Goal: Task Accomplishment & Management: Use online tool/utility

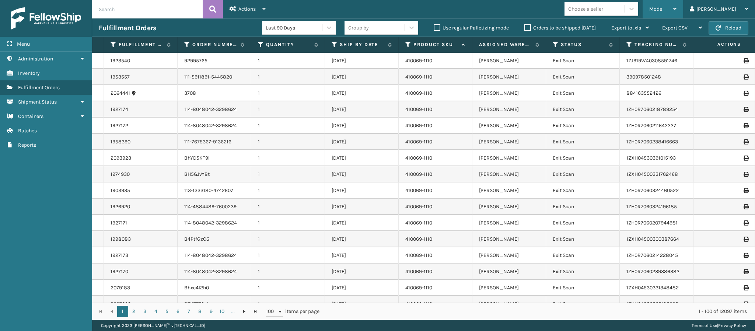
click at [683, 10] on div "Mode Regular Mode Picking Mode Labeling Mode Exit Scan Mode" at bounding box center [662, 9] width 41 height 18
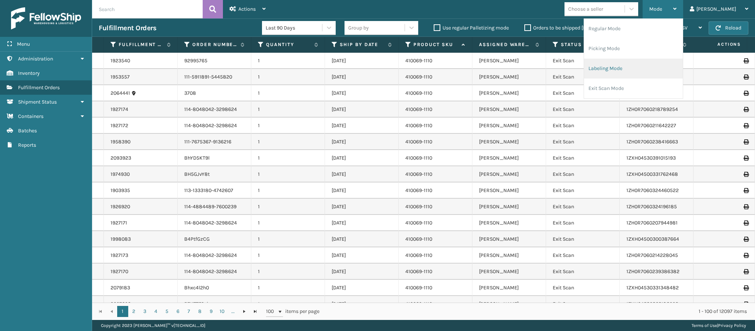
click at [651, 72] on li "Labeling Mode" at bounding box center [633, 69] width 99 height 20
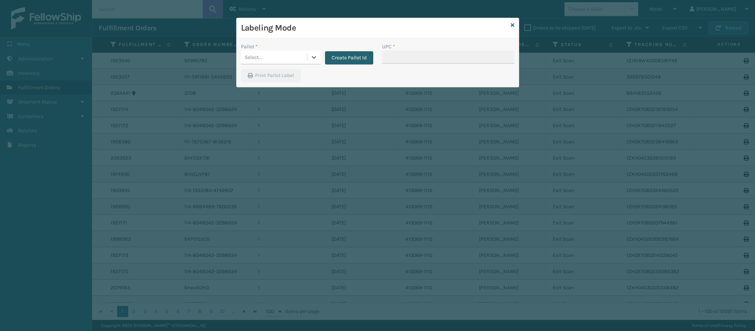
click at [346, 58] on button "Create Pallet Id" at bounding box center [349, 57] width 48 height 13
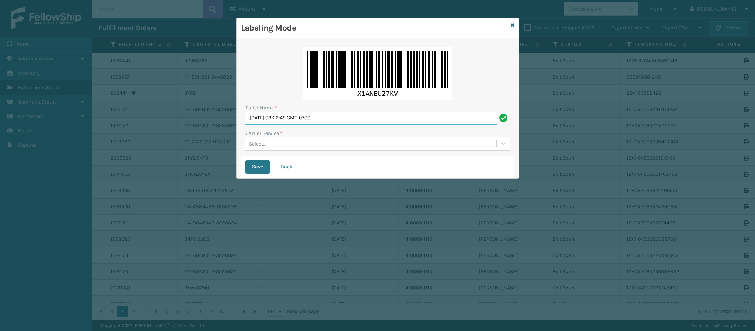
click at [302, 120] on input "[DATE] 08:22:45 GMT-0700" at bounding box center [370, 118] width 251 height 13
type input "FedEx Ground T952249"
click at [294, 140] on div "Select..." at bounding box center [370, 144] width 251 height 12
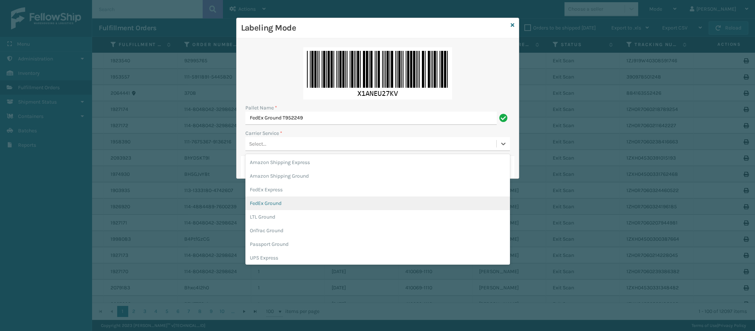
click at [296, 201] on div "FedEx Ground" at bounding box center [377, 203] width 264 height 14
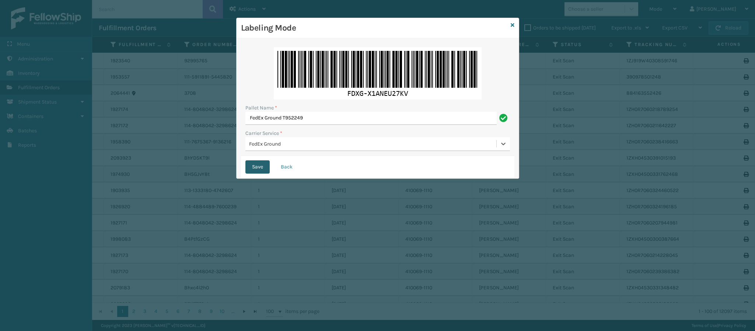
drag, startPoint x: 245, startPoint y: 165, endPoint x: 257, endPoint y: 163, distance: 11.6
click at [249, 165] on button "Save" at bounding box center [257, 166] width 24 height 13
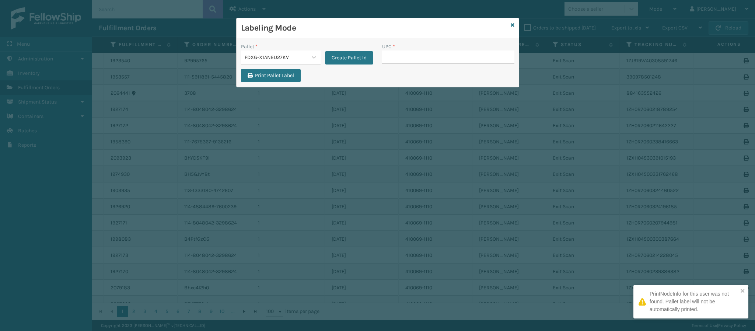
click at [259, 163] on div "Labeling Mode Pallet * FDXG-X1ANEU27KV Create Pallet Id UPC * Print Pallet Label" at bounding box center [377, 165] width 755 height 331
click at [364, 55] on button "Create Pallet Id" at bounding box center [349, 57] width 48 height 13
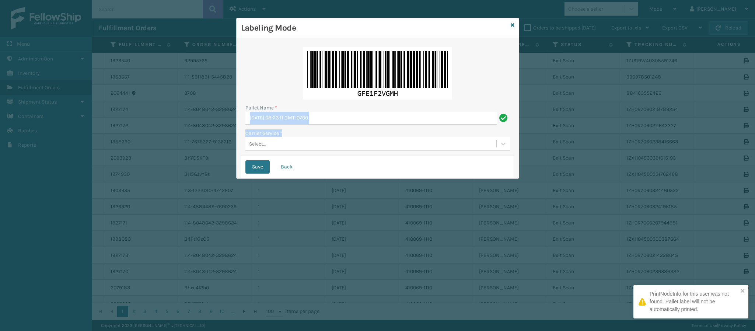
click at [329, 119] on div "Pallet Name * [DATE] 08:23:11 GMT-0700 Carrier Service * Select..." at bounding box center [377, 99] width 273 height 113
click at [333, 113] on input "[DATE] 08:23:11 GMT-0700" at bounding box center [370, 118] width 251 height 13
click at [333, 116] on input "[DATE] 08:23:11 GMT-0700" at bounding box center [370, 118] width 251 height 13
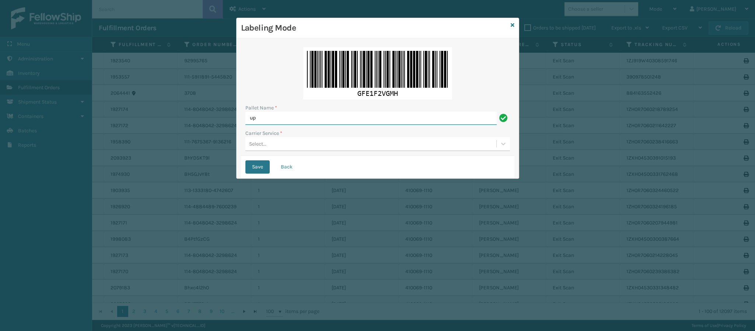
type input "Ups Ground Box Truck"
drag, startPoint x: 333, startPoint y: 123, endPoint x: 308, endPoint y: 147, distance: 34.4
click at [308, 147] on div "Pallet Name * Ups Ground Box Truck Carrier Service * Select..." at bounding box center [377, 99] width 273 height 113
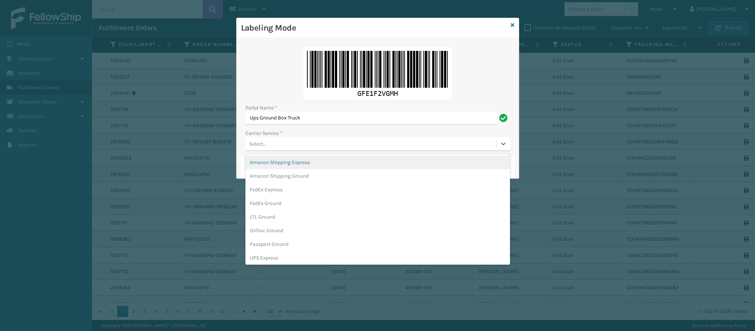
click at [308, 147] on div "Select..." at bounding box center [370, 144] width 251 height 12
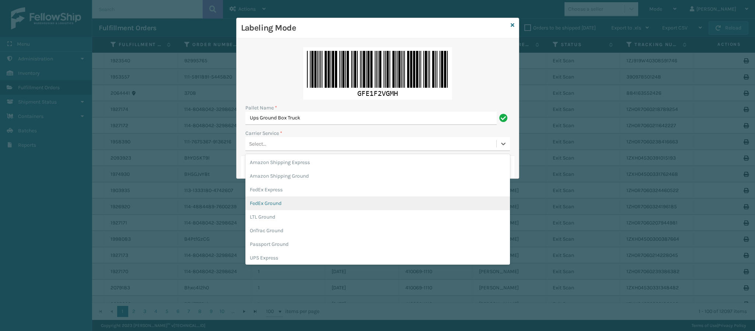
click at [300, 209] on div "FedEx Ground" at bounding box center [377, 203] width 264 height 14
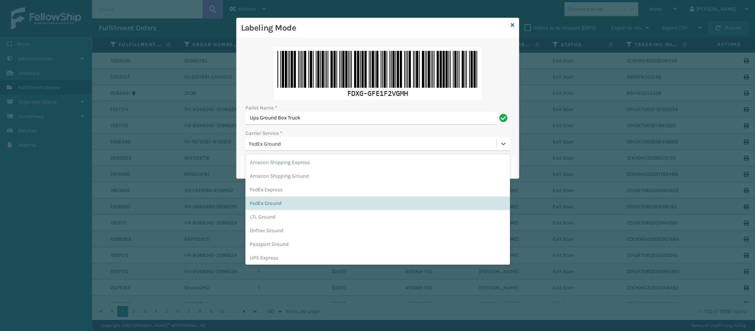
click at [303, 148] on div "FedEx Ground" at bounding box center [370, 144] width 251 height 12
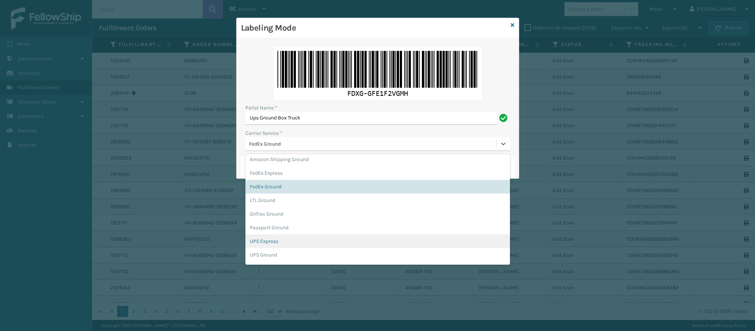
scroll to position [22, 0]
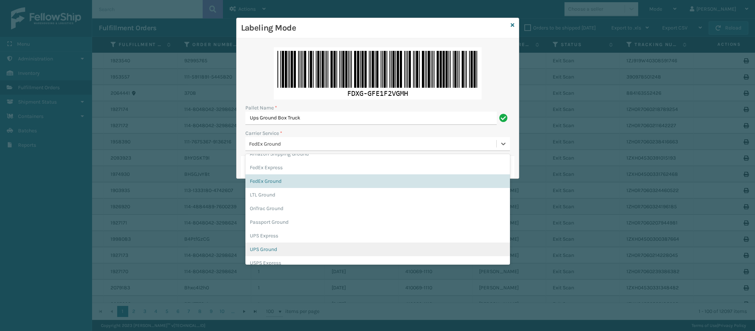
click at [345, 249] on div "UPS Ground" at bounding box center [377, 249] width 264 height 14
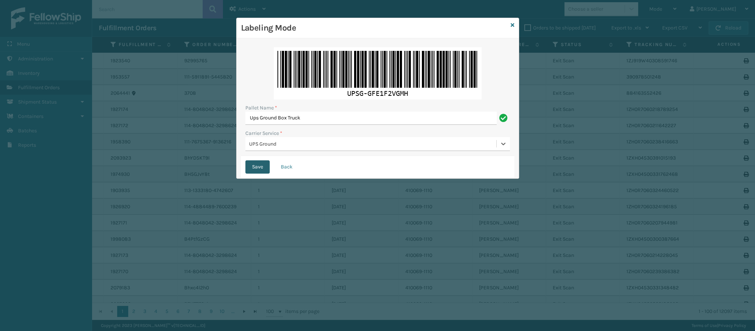
click at [259, 170] on button "Save" at bounding box center [257, 166] width 24 height 13
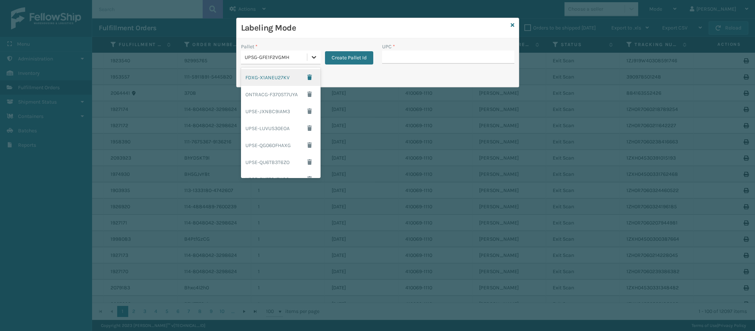
click at [313, 60] on icon at bounding box center [313, 56] width 7 height 7
click at [288, 77] on div "FDXG-X1ANEU27KV" at bounding box center [281, 77] width 80 height 17
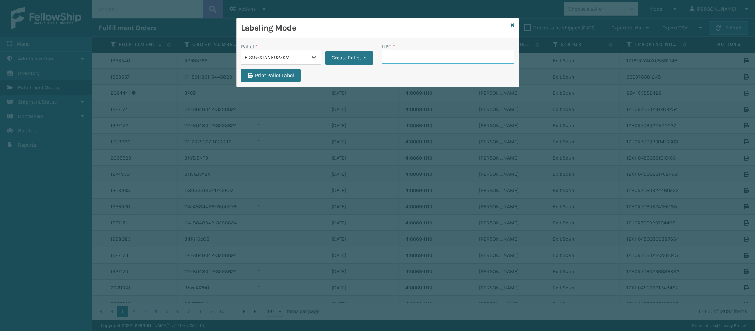
click at [428, 56] on input "UPC *" at bounding box center [448, 56] width 132 height 13
type input "840985125387"
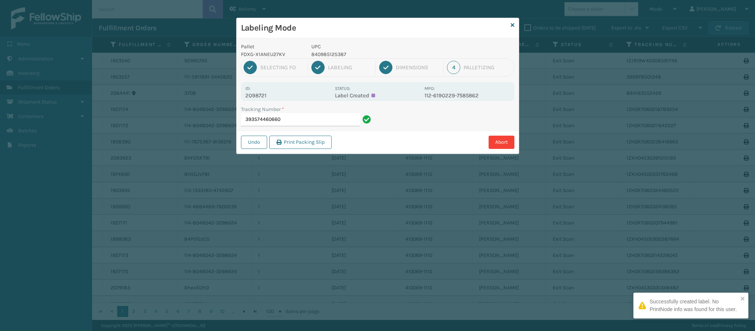
click at [264, 94] on p "2098721" at bounding box center [287, 95] width 85 height 7
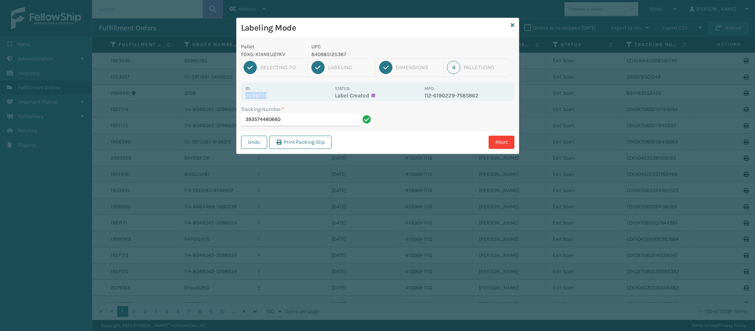
copy p "2098721"
click at [513, 25] on icon at bounding box center [512, 24] width 4 height 5
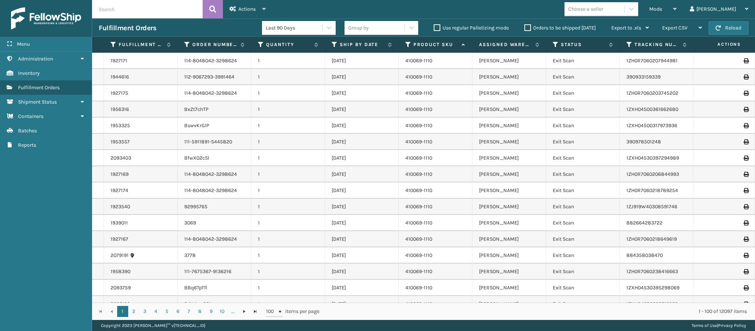
paste input "2098721"
type input "2098721"
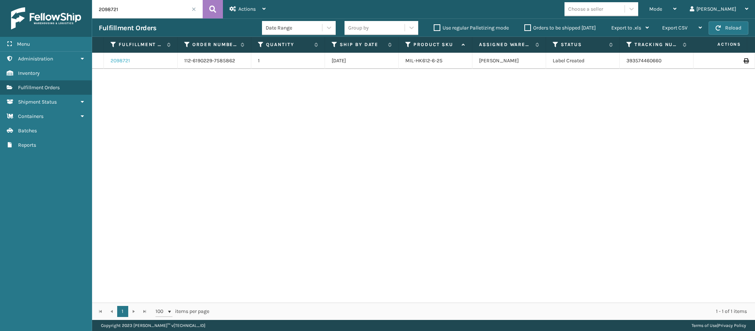
click at [124, 60] on link "2098721" at bounding box center [120, 60] width 20 height 7
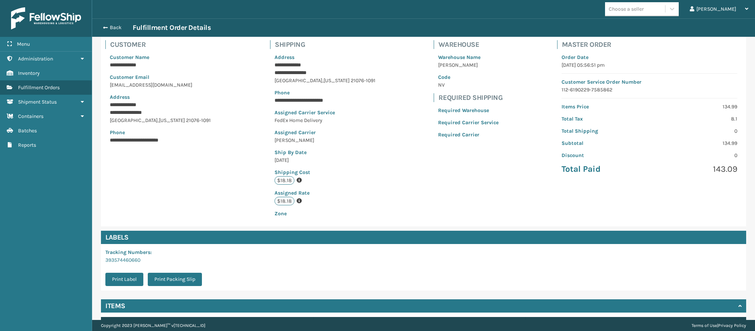
scroll to position [105, 0]
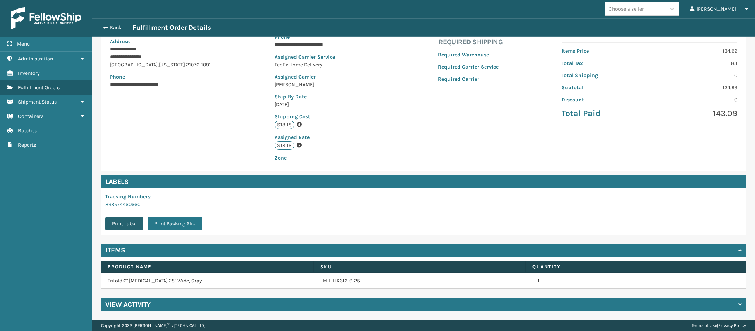
click at [119, 220] on button "Print Label" at bounding box center [124, 223] width 38 height 13
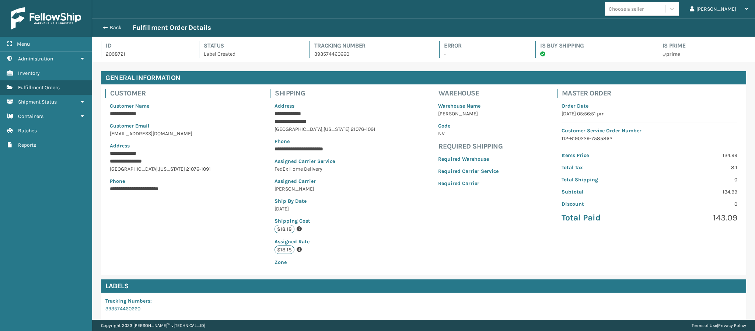
scroll to position [18, 663]
click at [109, 25] on button "Back" at bounding box center [116, 27] width 34 height 7
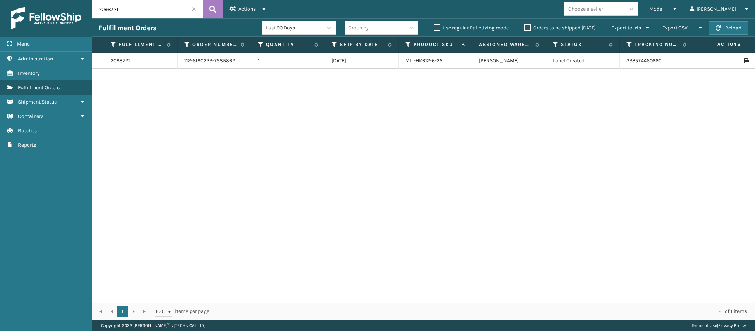
click at [193, 8] on span at bounding box center [194, 9] width 4 height 4
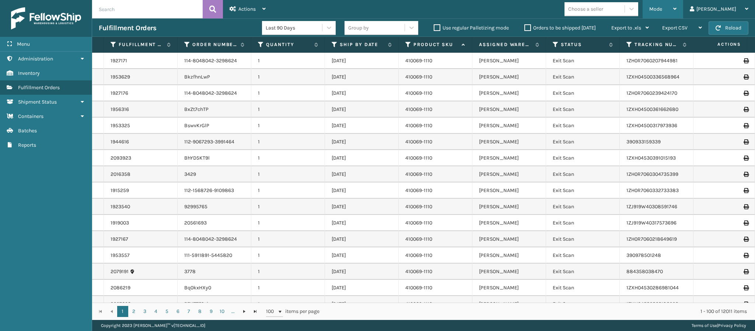
click at [676, 10] on div "Mode" at bounding box center [662, 9] width 27 height 18
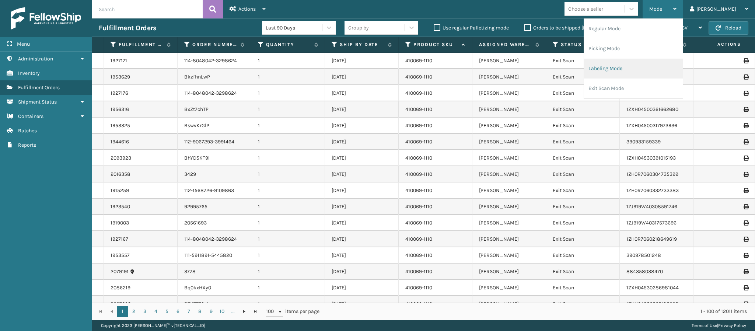
click at [652, 66] on li "Labeling Mode" at bounding box center [633, 69] width 99 height 20
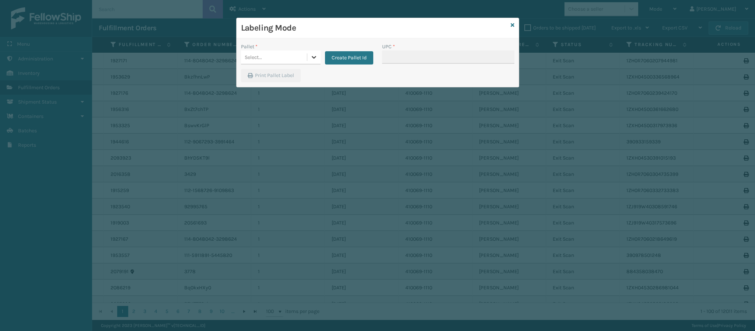
click at [309, 53] on div at bounding box center [313, 56] width 13 height 13
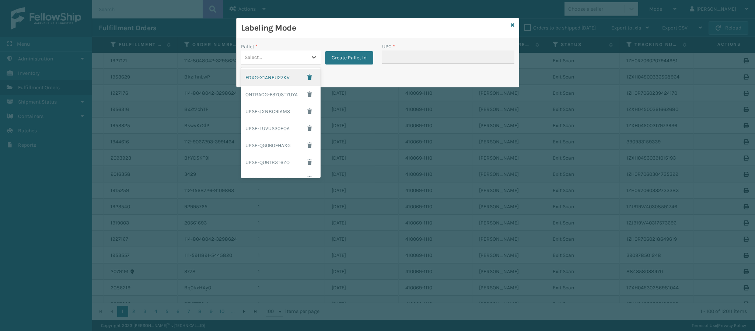
click at [281, 78] on div "FDXG-X1ANEU27KV" at bounding box center [281, 77] width 80 height 17
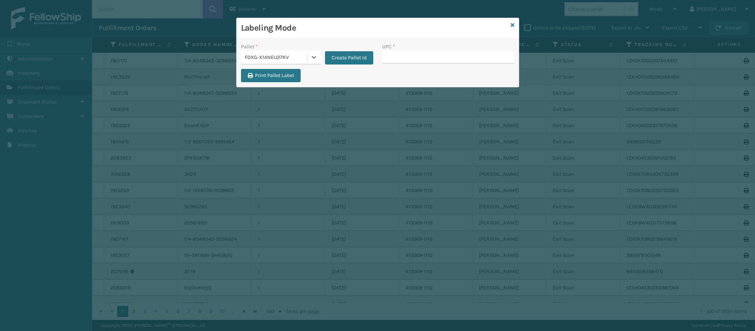
type input "804879486305"
click at [385, 54] on input "UPC *" at bounding box center [448, 56] width 132 height 13
type input "804879486305"
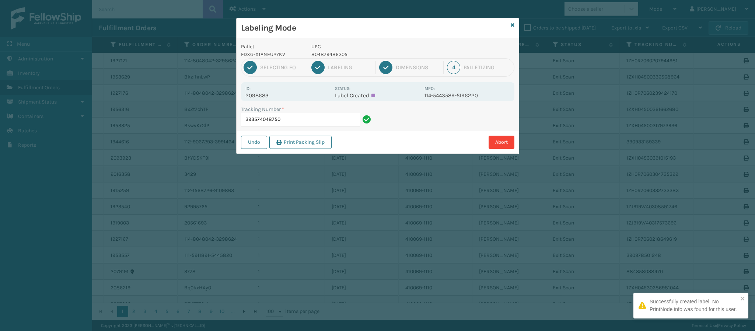
click at [262, 91] on div "Id: 2098683" at bounding box center [287, 91] width 85 height 14
click at [266, 95] on p "2098683" at bounding box center [287, 95] width 85 height 7
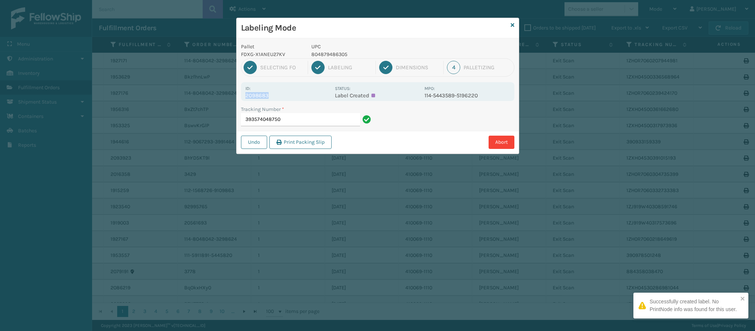
click at [266, 95] on p "2098683" at bounding box center [287, 95] width 85 height 7
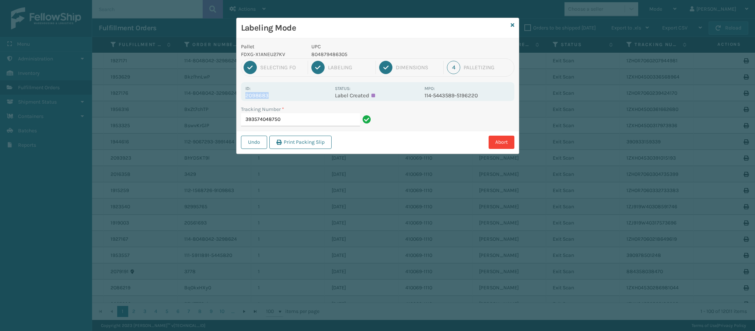
copy p "2098683"
click at [289, 119] on input "393574048750" at bounding box center [300, 119] width 119 height 13
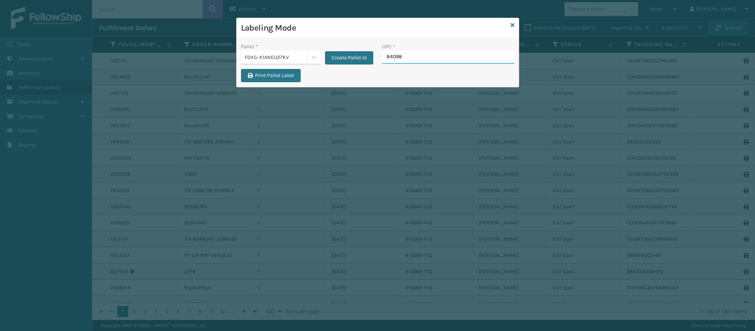
type input "840985"
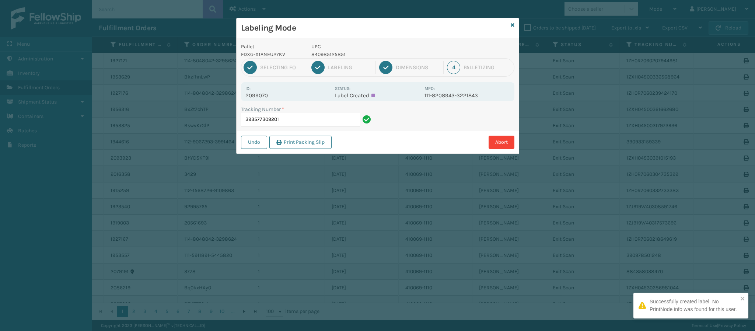
click at [267, 97] on p "2099070" at bounding box center [287, 95] width 85 height 7
copy p "2099070"
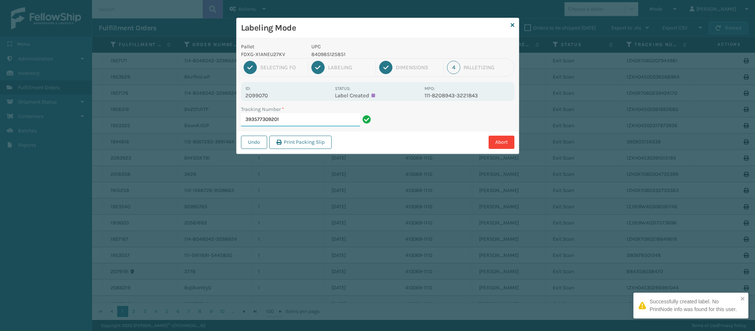
click at [301, 121] on input "393577309201" at bounding box center [300, 119] width 119 height 13
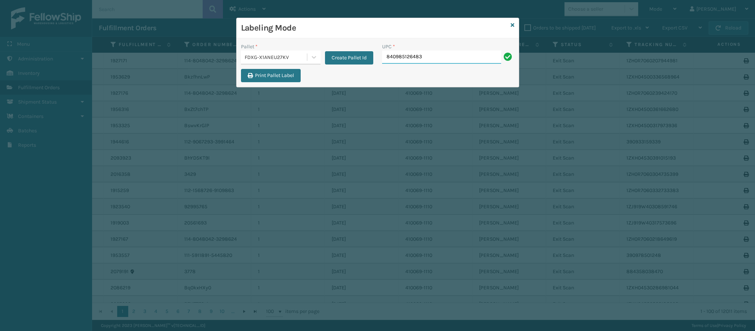
type input "840985126483"
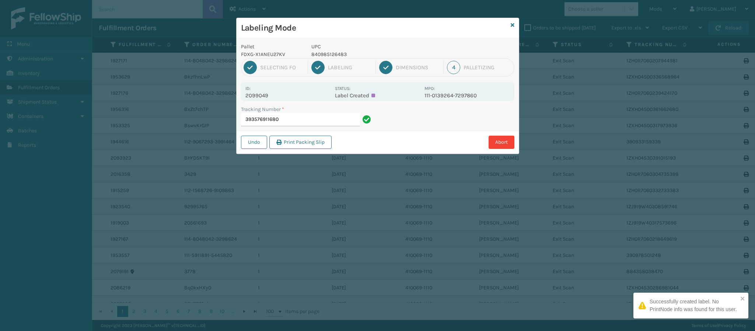
click at [272, 95] on p "2099049" at bounding box center [287, 95] width 85 height 7
copy p "2099049"
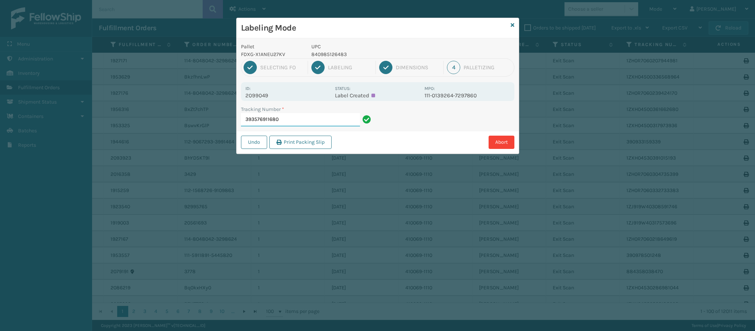
click at [295, 123] on input "393576911680" at bounding box center [300, 119] width 119 height 13
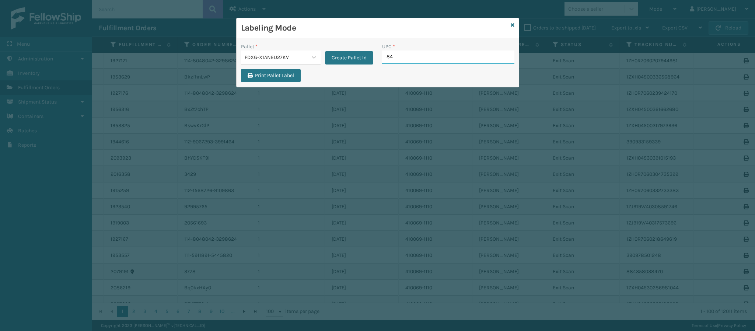
type input "840"
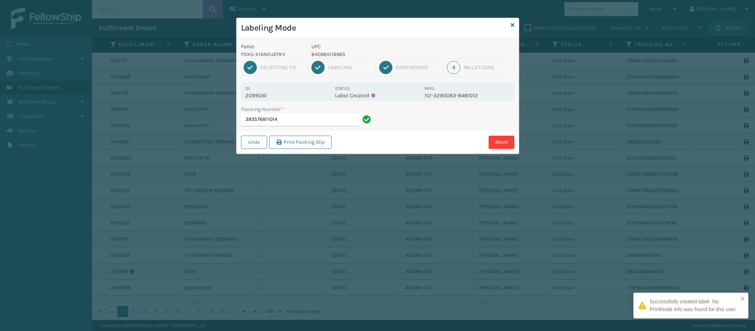
click at [266, 93] on p "2099041" at bounding box center [287, 95] width 85 height 7
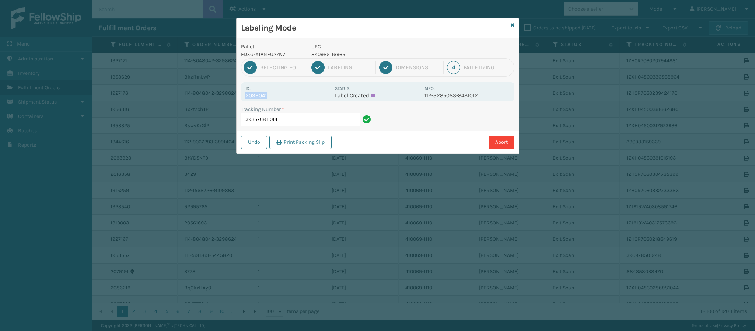
copy p "2099041"
click at [299, 123] on div "Tracking Number * 393576811014" at bounding box center [306, 117] width 141 height 25
click at [299, 123] on input "393576811014" at bounding box center [300, 119] width 119 height 13
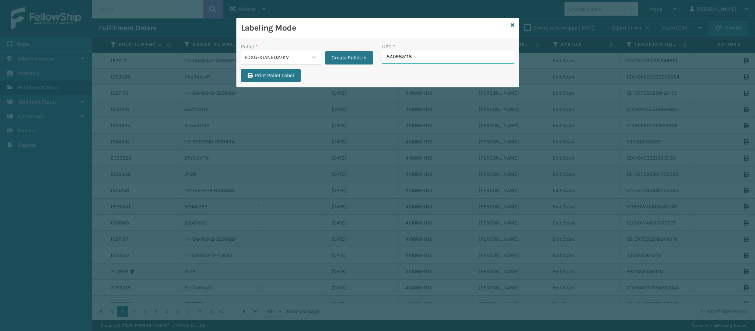
type input "8409851180"
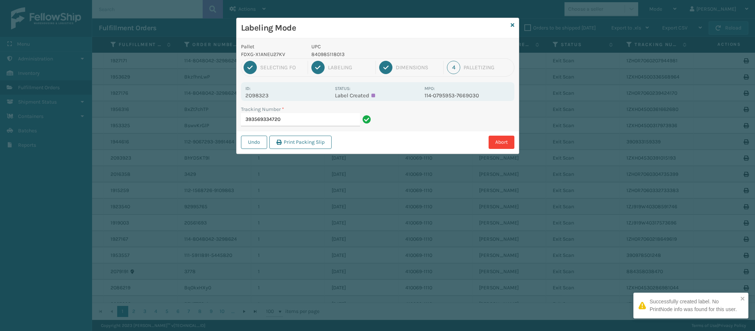
click at [274, 97] on p "2098323" at bounding box center [287, 95] width 85 height 7
copy p "2098323"
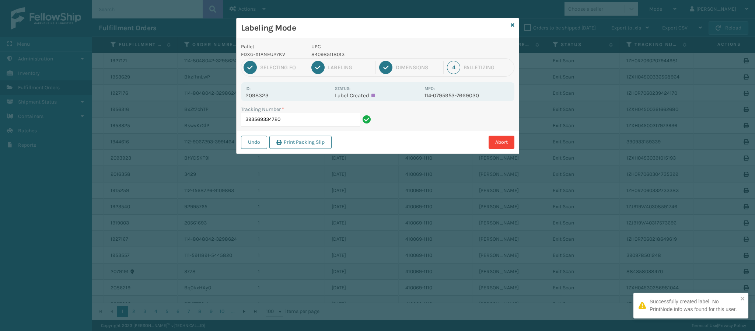
click at [280, 112] on label "Tracking Number *" at bounding box center [262, 109] width 43 height 8
click at [280, 113] on input "393569334720" at bounding box center [300, 119] width 119 height 13
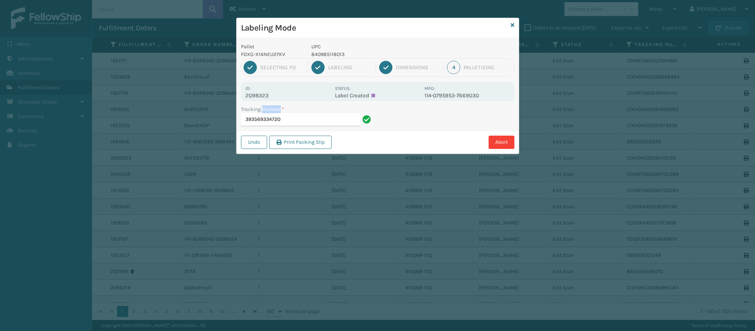
drag, startPoint x: 280, startPoint y: 112, endPoint x: 285, endPoint y: 120, distance: 9.5
click at [282, 114] on div "Tracking Number * 393569334720" at bounding box center [307, 115] width 132 height 21
click at [289, 120] on input "393569334720" at bounding box center [300, 119] width 119 height 13
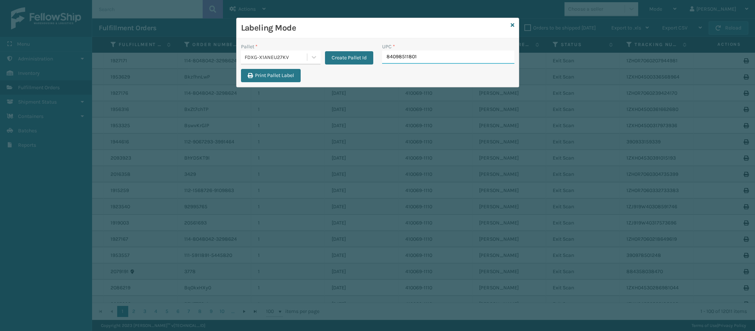
type input "840985118013"
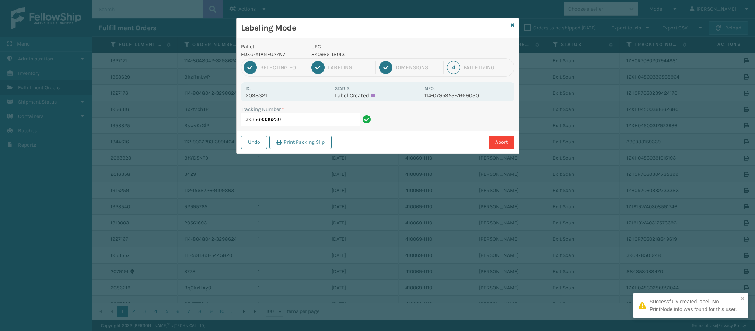
click at [279, 93] on p "2098321" at bounding box center [287, 95] width 85 height 7
copy p "2098321"
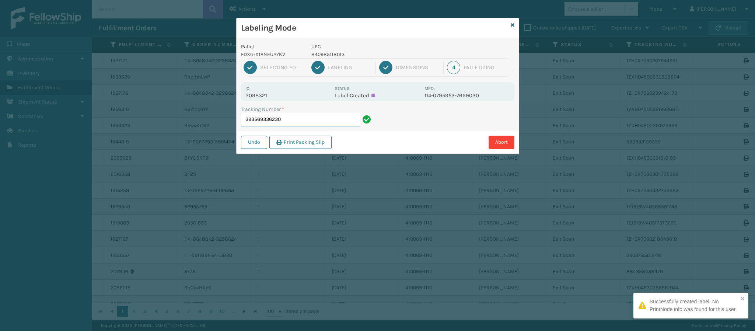
click at [290, 117] on input "393569336230" at bounding box center [300, 119] width 119 height 13
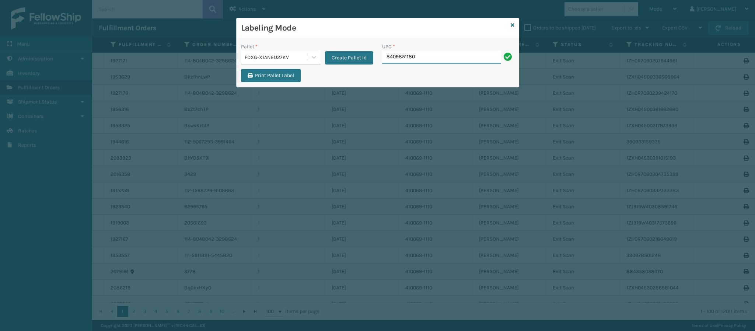
type input "84098511801"
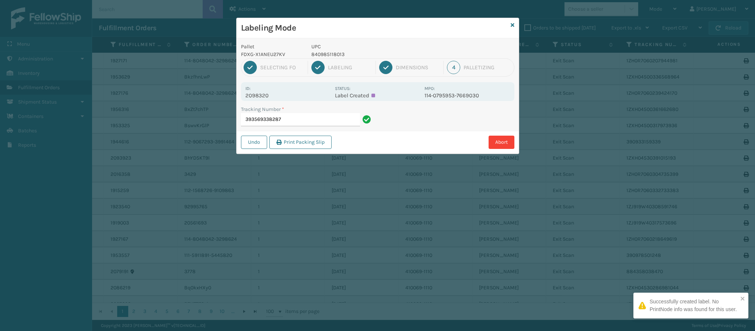
click at [271, 95] on p "2098320" at bounding box center [287, 95] width 85 height 7
copy p "2098320"
click at [286, 122] on input "393569338287" at bounding box center [300, 119] width 119 height 13
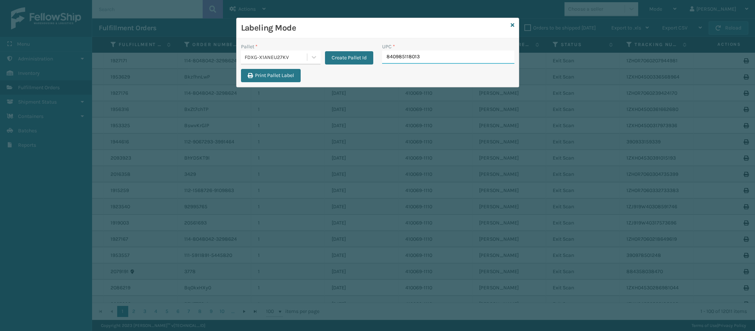
type input "840985118013"
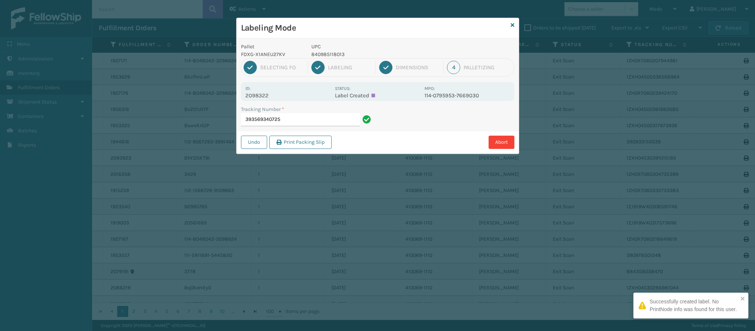
click at [260, 96] on p "2098322" at bounding box center [287, 95] width 85 height 7
copy p "2098322"
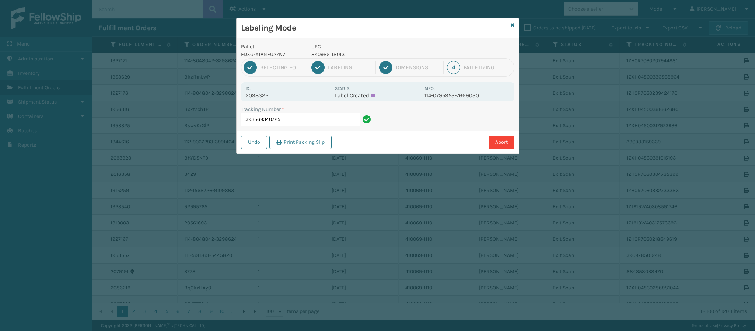
click at [302, 121] on input "393569340725" at bounding box center [300, 119] width 119 height 13
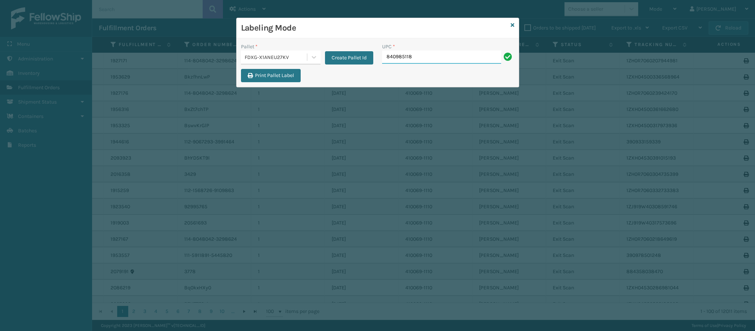
type input "8409851180"
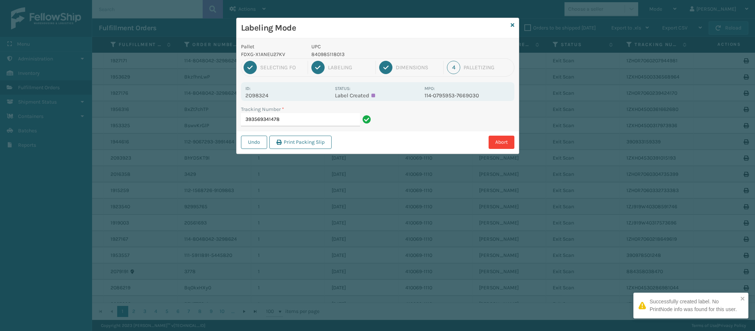
click at [272, 95] on p "2098324" at bounding box center [287, 95] width 85 height 7
copy p "2098324"
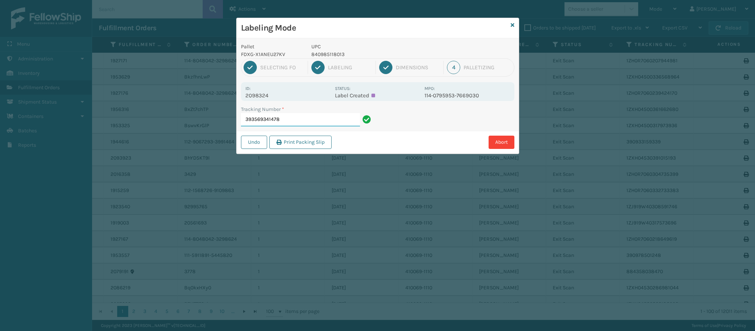
click at [286, 123] on input "393569341478" at bounding box center [300, 119] width 119 height 13
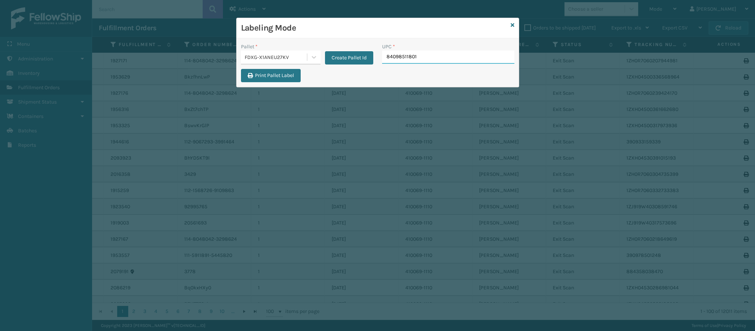
type input "840985118013"
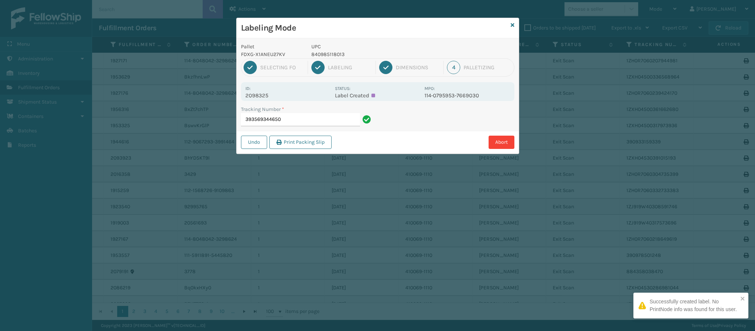
click at [269, 92] on p "2098325" at bounding box center [287, 95] width 85 height 7
click at [295, 120] on input "393569344650" at bounding box center [300, 119] width 119 height 13
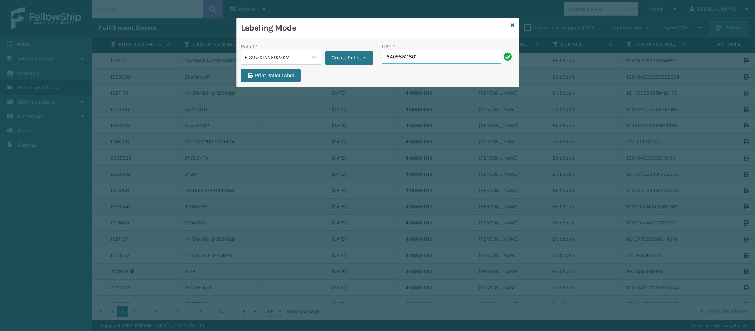
type input "840985118013"
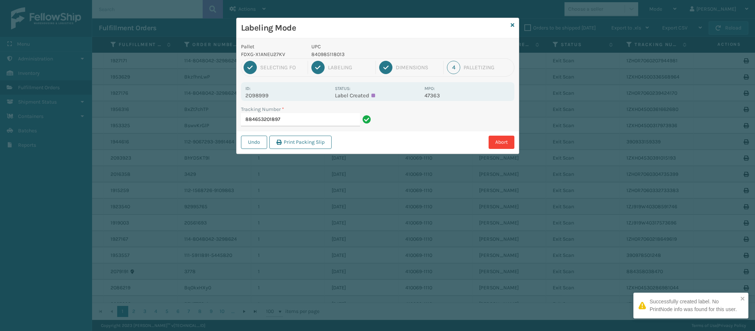
click at [273, 91] on div "Id: 2098999" at bounding box center [287, 91] width 85 height 14
click at [272, 92] on div "Id: 2098999" at bounding box center [287, 91] width 85 height 14
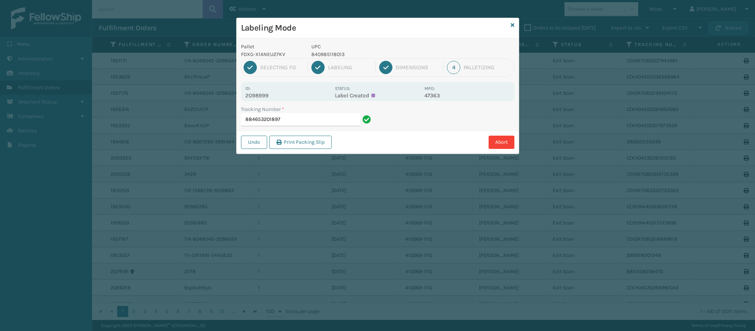
click at [270, 93] on p "2098999" at bounding box center [287, 95] width 85 height 7
click at [292, 120] on input "884653201897" at bounding box center [300, 119] width 119 height 13
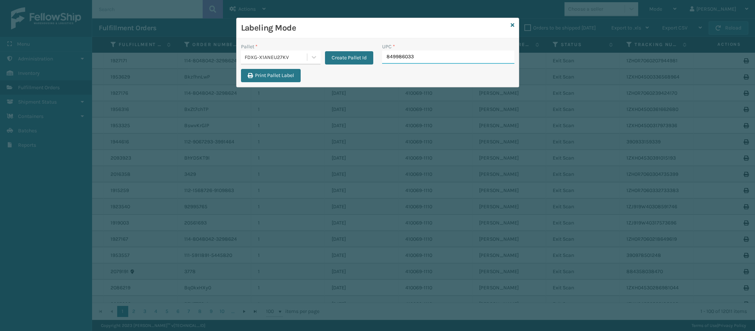
type input "8499860339"
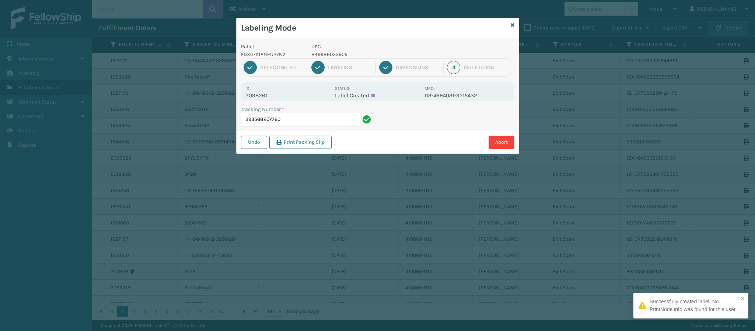
click at [259, 94] on p "2098261" at bounding box center [287, 95] width 85 height 7
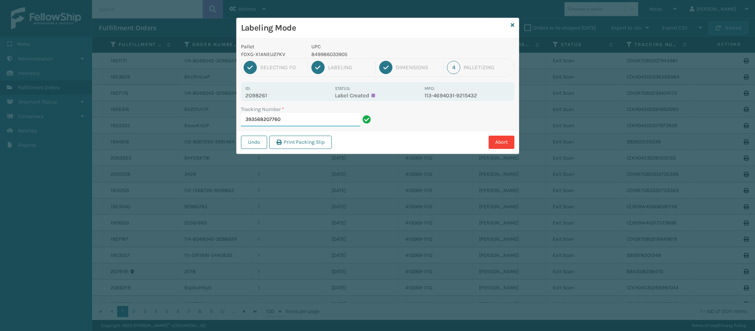
click at [304, 123] on input "393568207760" at bounding box center [300, 119] width 119 height 13
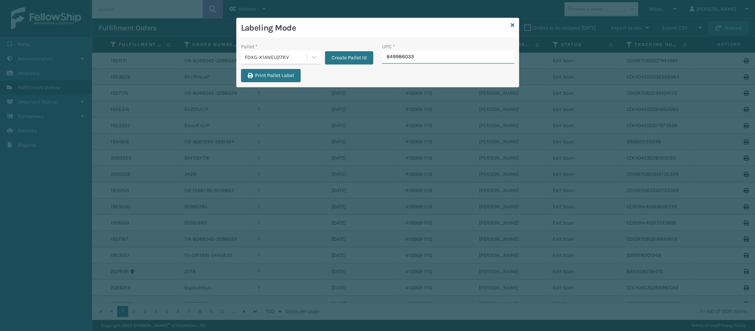
type input "8499860339"
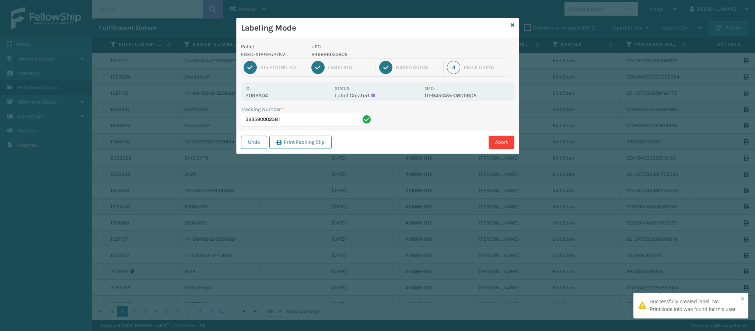
click at [261, 93] on p "2099504" at bounding box center [287, 95] width 85 height 7
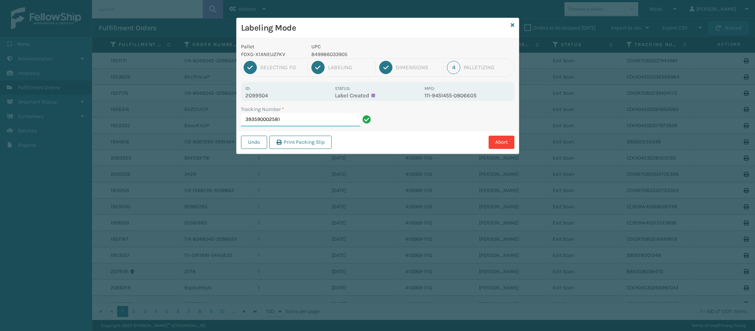
click at [281, 120] on input "393590002581" at bounding box center [300, 119] width 119 height 13
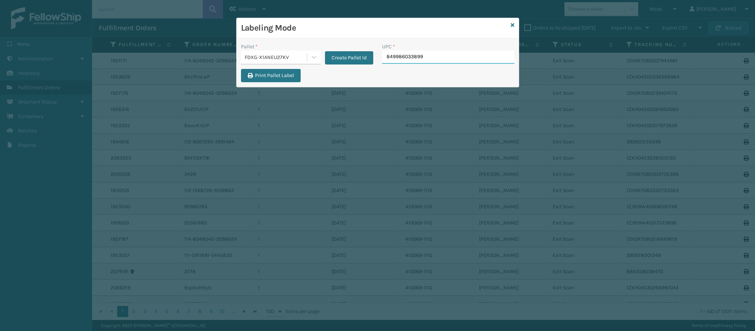
type input "849986033899"
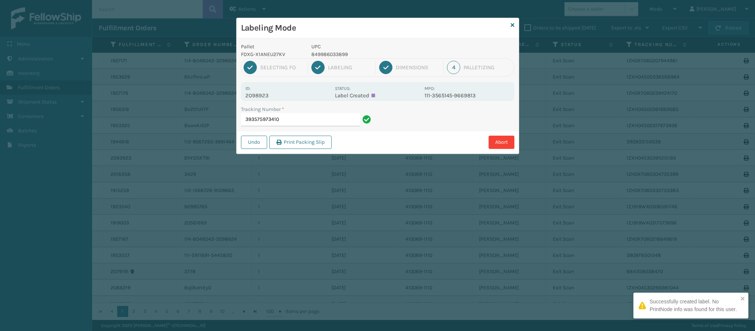
click at [262, 96] on p "2098923" at bounding box center [287, 95] width 85 height 7
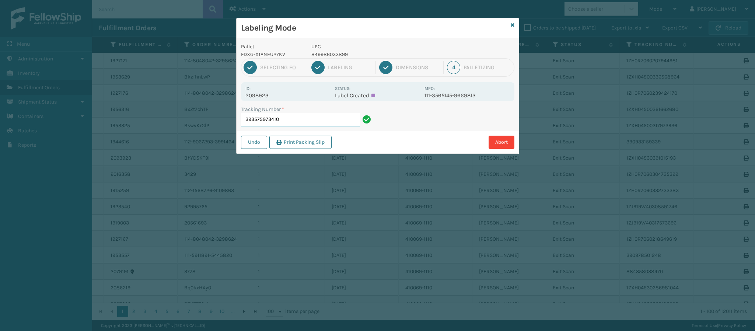
click at [289, 119] on input "393575973410" at bounding box center [300, 119] width 119 height 13
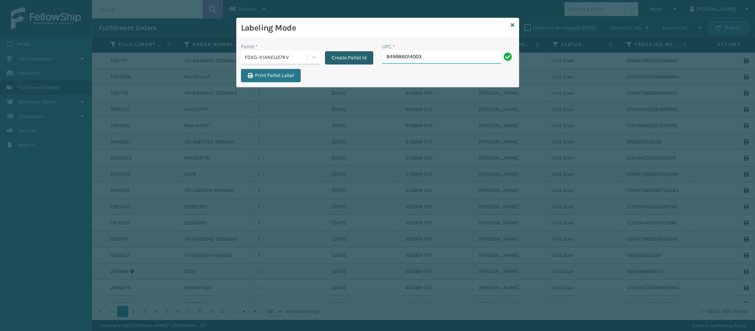
type input "849986014003"
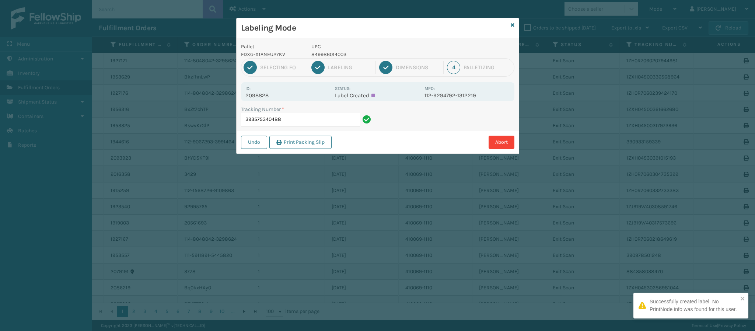
click at [258, 98] on p "2098828" at bounding box center [287, 95] width 85 height 7
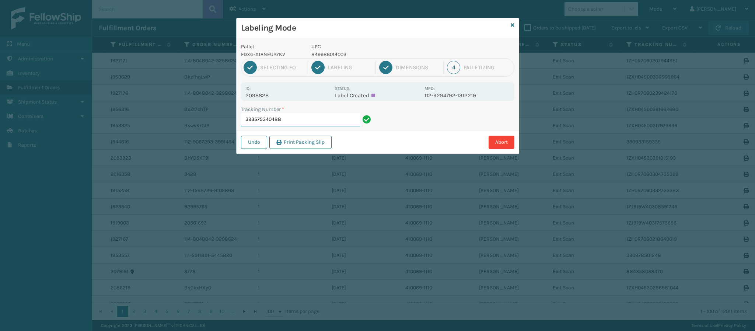
click at [298, 117] on input "393575340488" at bounding box center [300, 119] width 119 height 13
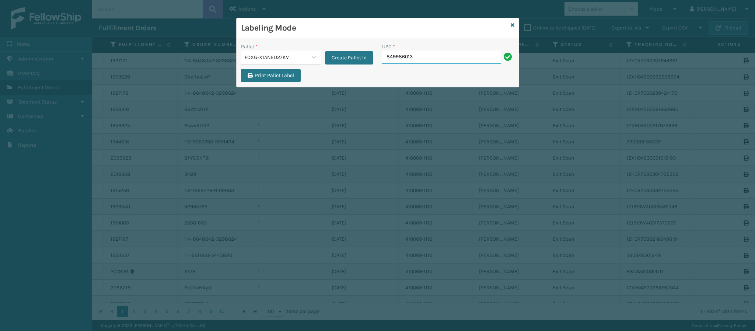
type input "8499860139"
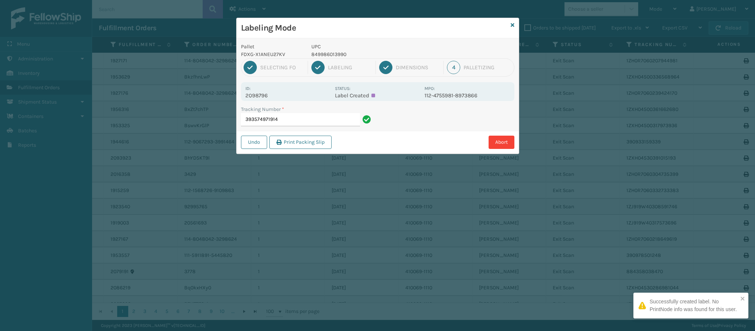
click at [259, 96] on p "2098796" at bounding box center [287, 95] width 85 height 7
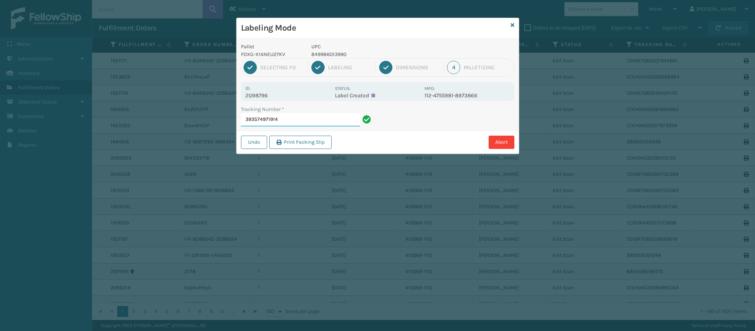
click at [289, 119] on input "393574971914" at bounding box center [300, 119] width 119 height 13
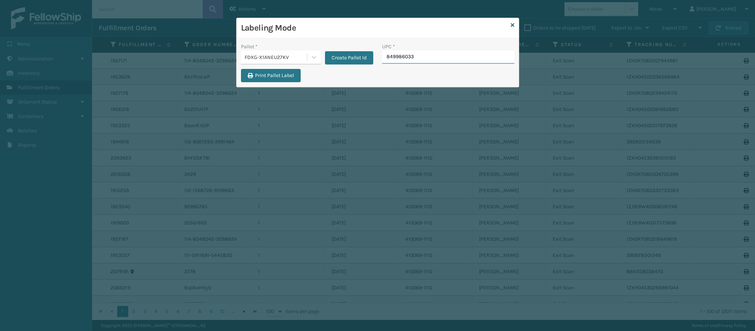
type input "8499860339"
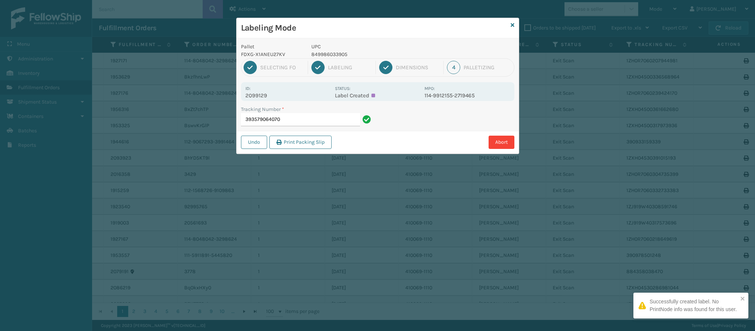
click at [260, 93] on p "2099129" at bounding box center [287, 95] width 85 height 7
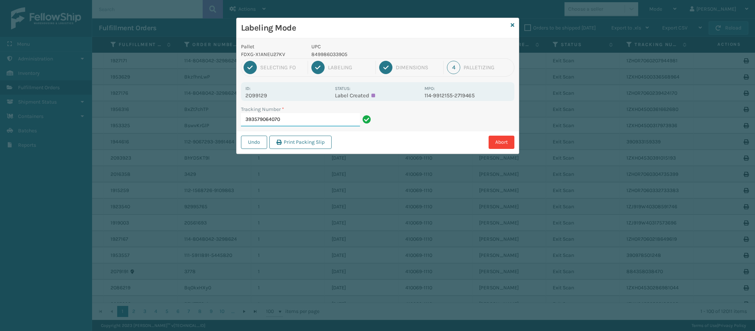
drag, startPoint x: 302, startPoint y: 126, endPoint x: 300, endPoint y: 118, distance: 8.3
click at [300, 118] on input "393579064070" at bounding box center [300, 119] width 119 height 13
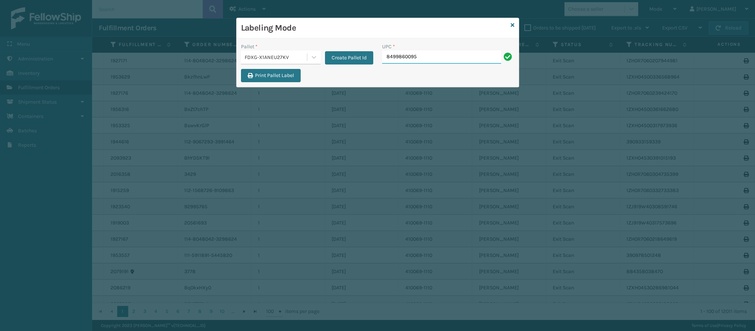
type input "84998600950"
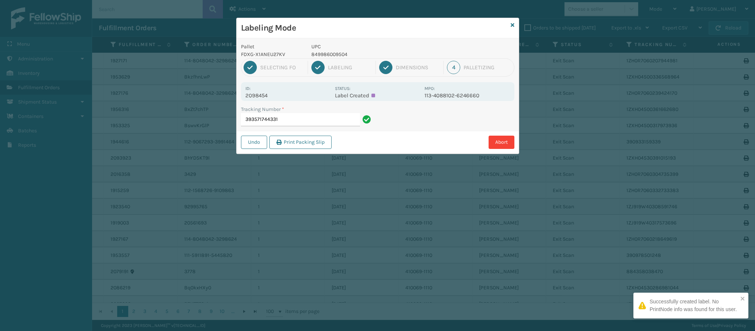
click at [255, 95] on p "2098454" at bounding box center [287, 95] width 85 height 7
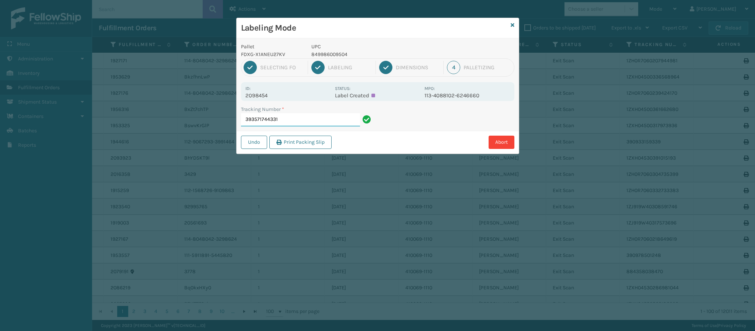
click at [315, 117] on input "393571744331" at bounding box center [300, 119] width 119 height 13
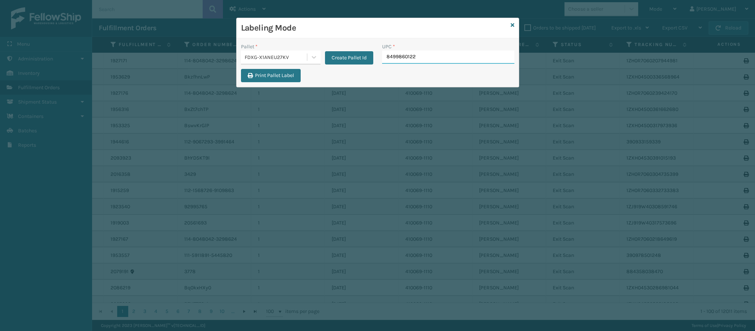
type input "84998601229"
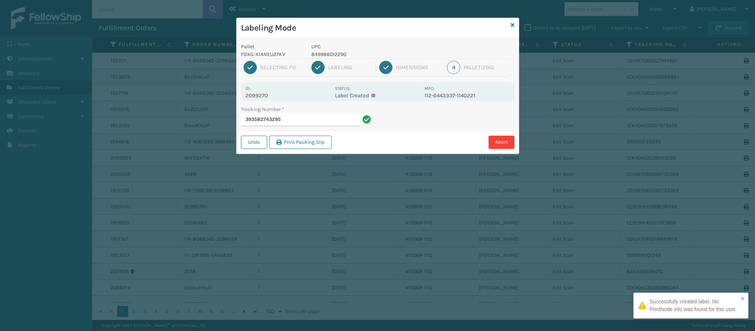
click at [255, 95] on p "2099270" at bounding box center [287, 95] width 85 height 7
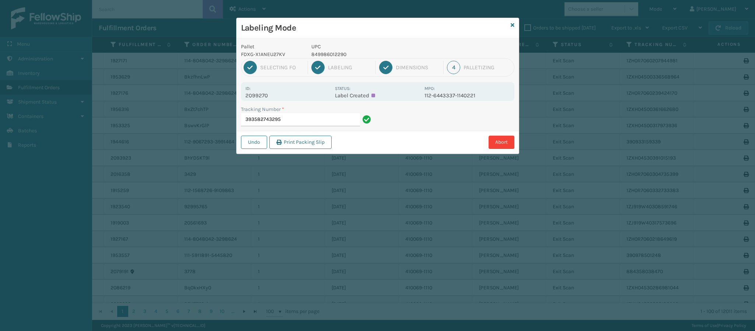
click at [305, 112] on div "Tracking Number *" at bounding box center [307, 109] width 132 height 8
click at [304, 118] on input "393582743295" at bounding box center [300, 119] width 119 height 13
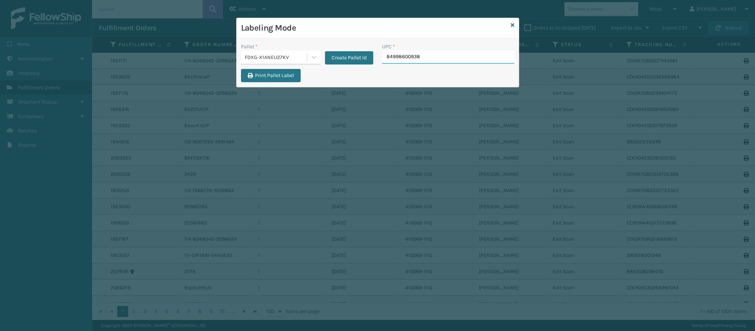
type input "849986009382"
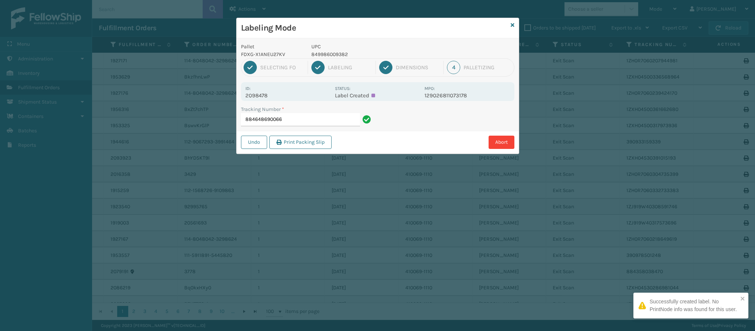
click at [261, 93] on p "2098478" at bounding box center [287, 95] width 85 height 7
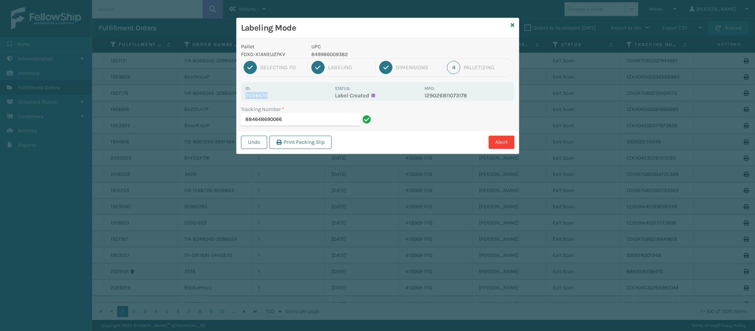
click at [261, 93] on p "2098478" at bounding box center [287, 95] width 85 height 7
click at [293, 123] on input "884648690066" at bounding box center [300, 119] width 119 height 13
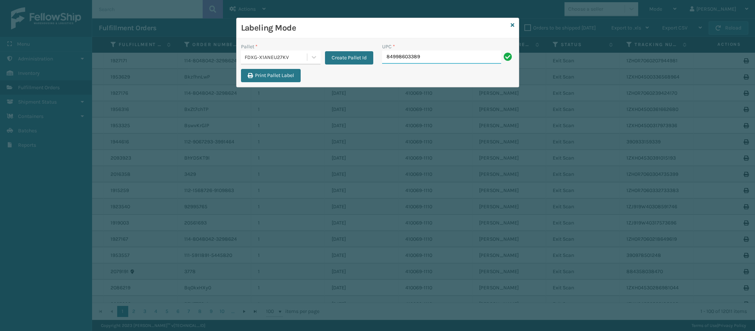
type input "849986033899"
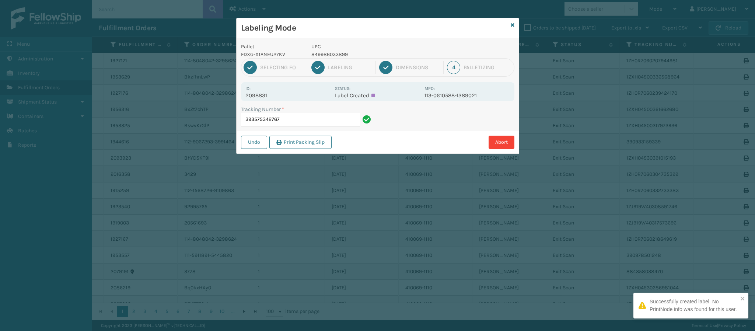
click at [254, 94] on p "2098831" at bounding box center [287, 95] width 85 height 7
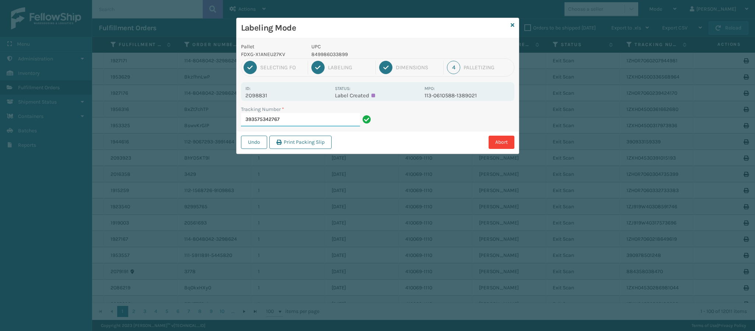
click at [283, 119] on input "393575342767" at bounding box center [300, 119] width 119 height 13
